Goal: Information Seeking & Learning: Stay updated

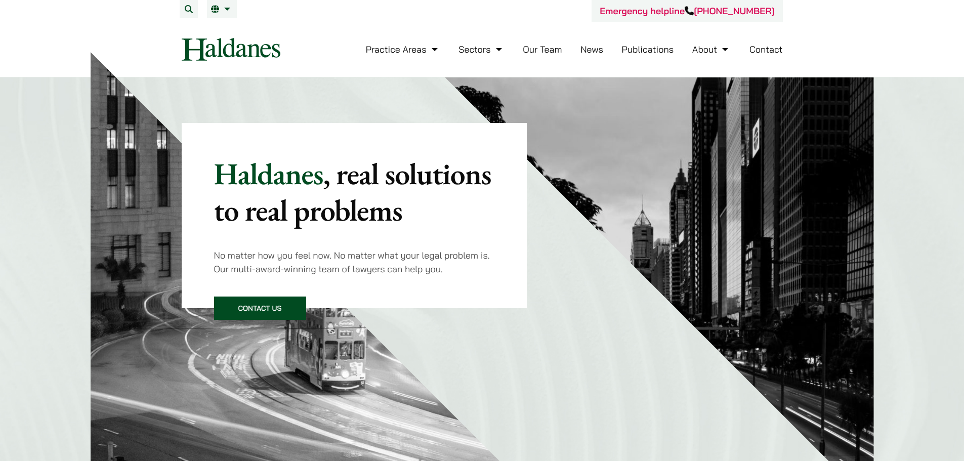
click at [601, 53] on link "News" at bounding box center [591, 50] width 23 height 12
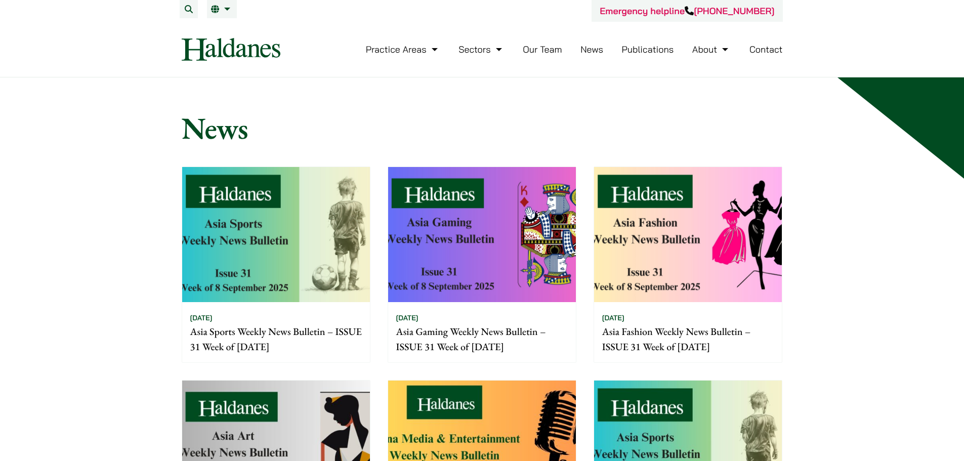
drag, startPoint x: 536, startPoint y: 127, endPoint x: 531, endPoint y: 124, distance: 5.9
click at [532, 124] on h1 "News" at bounding box center [482, 128] width 601 height 36
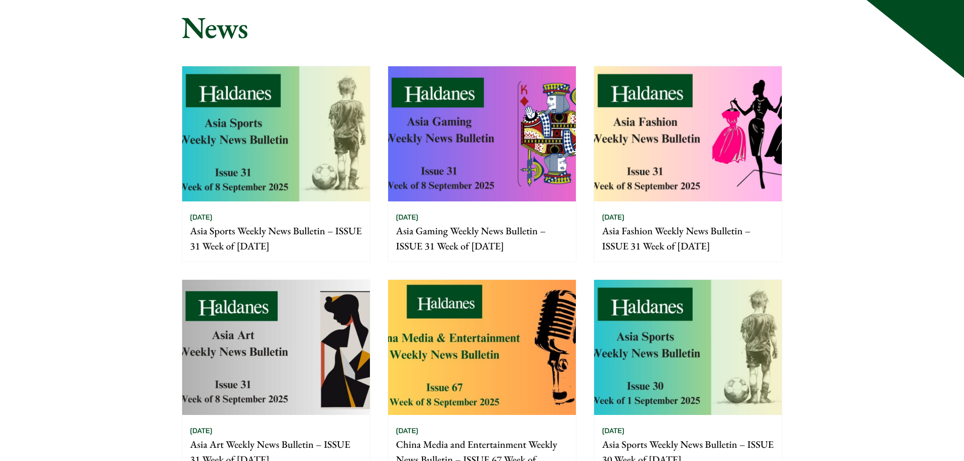
scroll to position [101, 0]
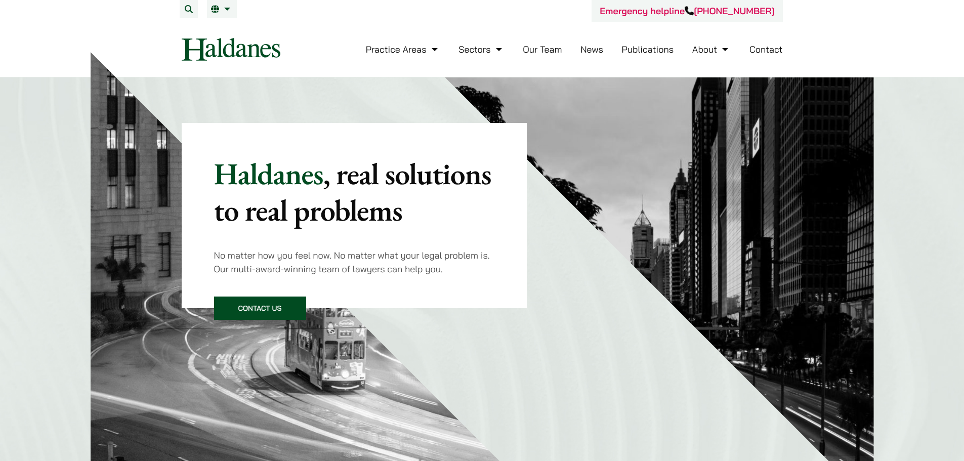
click at [598, 55] on link "News" at bounding box center [591, 50] width 23 height 12
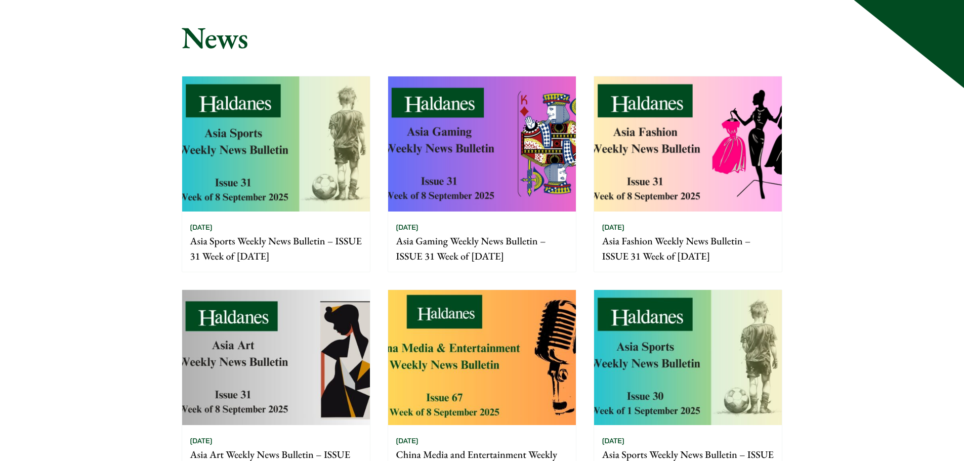
scroll to position [101, 0]
